Goal: Transaction & Acquisition: Purchase product/service

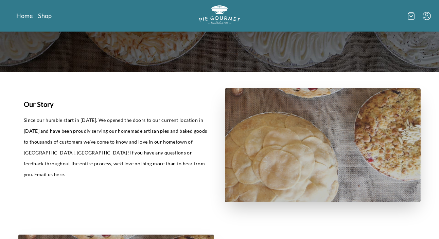
scroll to position [115, 0]
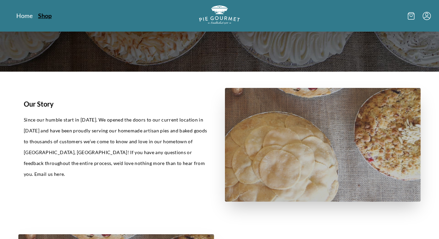
click at [48, 15] on link "Shop" at bounding box center [45, 16] width 14 height 8
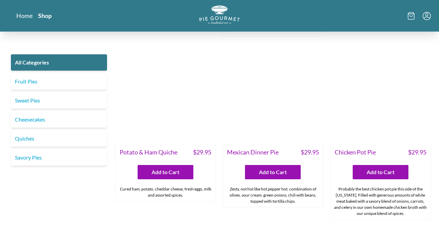
scroll to position [879, 0]
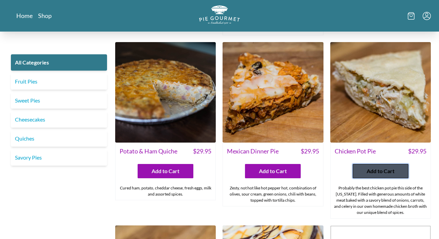
click at [393, 167] on span "Add to Cart" at bounding box center [381, 171] width 28 height 8
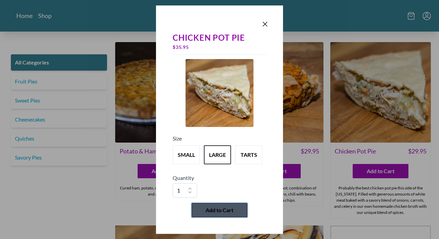
click at [222, 207] on span "Add to Cart" at bounding box center [220, 210] width 28 height 8
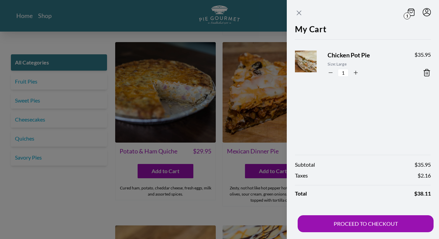
click at [300, 12] on icon "Close panel" at bounding box center [299, 13] width 4 height 4
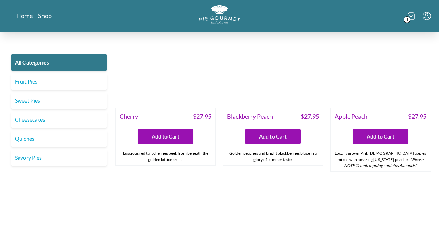
scroll to position [1773, 0]
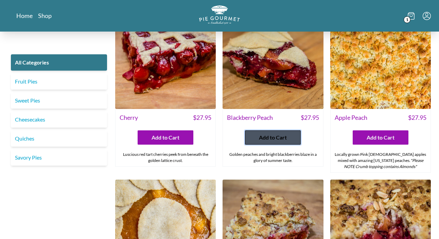
click at [262, 134] on span "Add to Cart" at bounding box center [273, 138] width 28 height 8
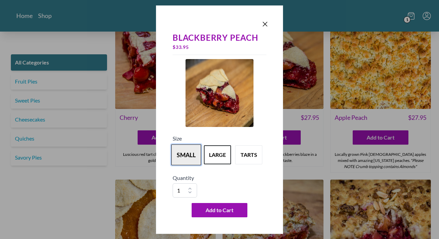
click at [187, 155] on button "small" at bounding box center [186, 155] width 30 height 21
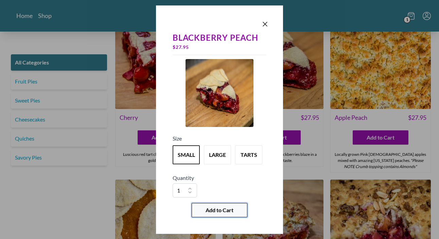
click at [214, 211] on span "Add to Cart" at bounding box center [220, 210] width 28 height 8
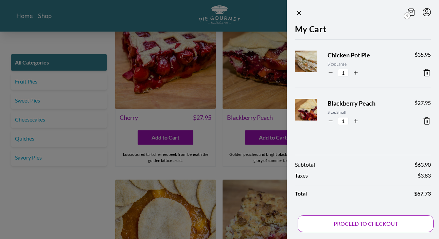
click at [370, 222] on button "PROCEED TO CHECKOUT" at bounding box center [366, 224] width 136 height 17
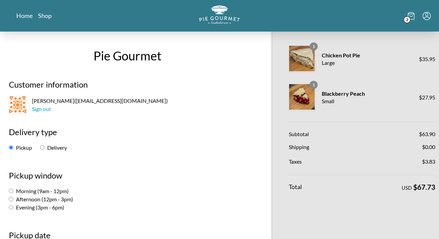
click at [11, 208] on input "Evening (3pm - 6pm)" at bounding box center [11, 207] width 4 height 4
radio input "true"
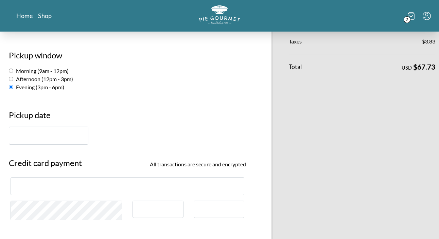
scroll to position [133, 0]
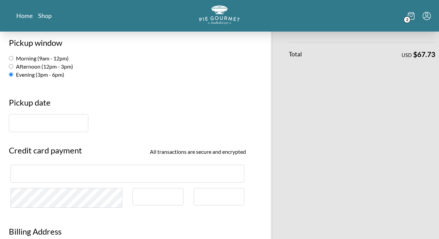
click at [29, 128] on input "text" at bounding box center [49, 123] width 80 height 18
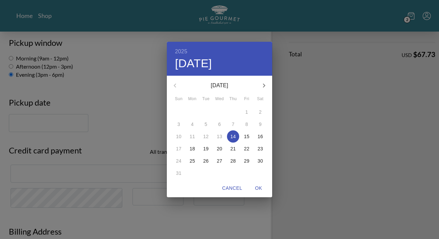
click at [232, 136] on p "14" at bounding box center [233, 136] width 5 height 7
click at [257, 189] on span "OK" at bounding box center [259, 188] width 16 height 9
type input "[DATE]"
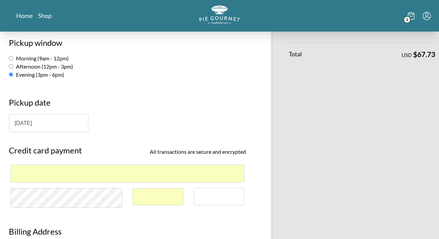
click at [212, 200] on div at bounding box center [219, 196] width 51 height 17
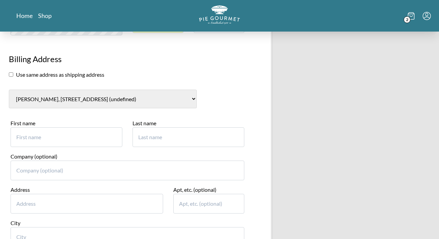
scroll to position [305, 0]
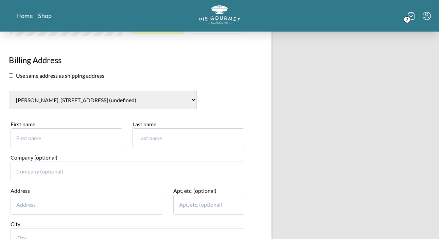
click at [12, 75] on input "checkbox" at bounding box center [11, 75] width 4 height 4
checkbox input "true"
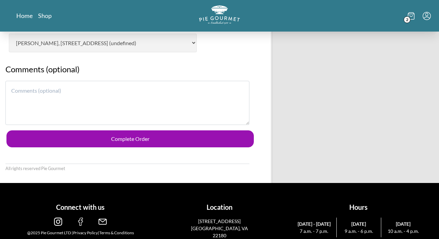
scroll to position [365, 0]
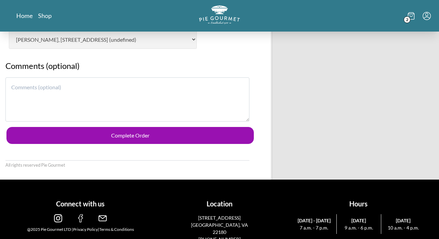
click at [25, 83] on textarea at bounding box center [127, 100] width 244 height 44
type textarea "M"
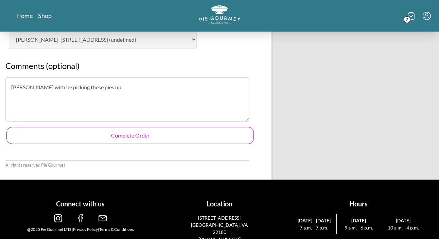
type textarea "[PERSON_NAME] with be picking these pies up."
click at [97, 135] on button "Complete Order" at bounding box center [130, 135] width 248 height 17
